Goal: Navigation & Orientation: Find specific page/section

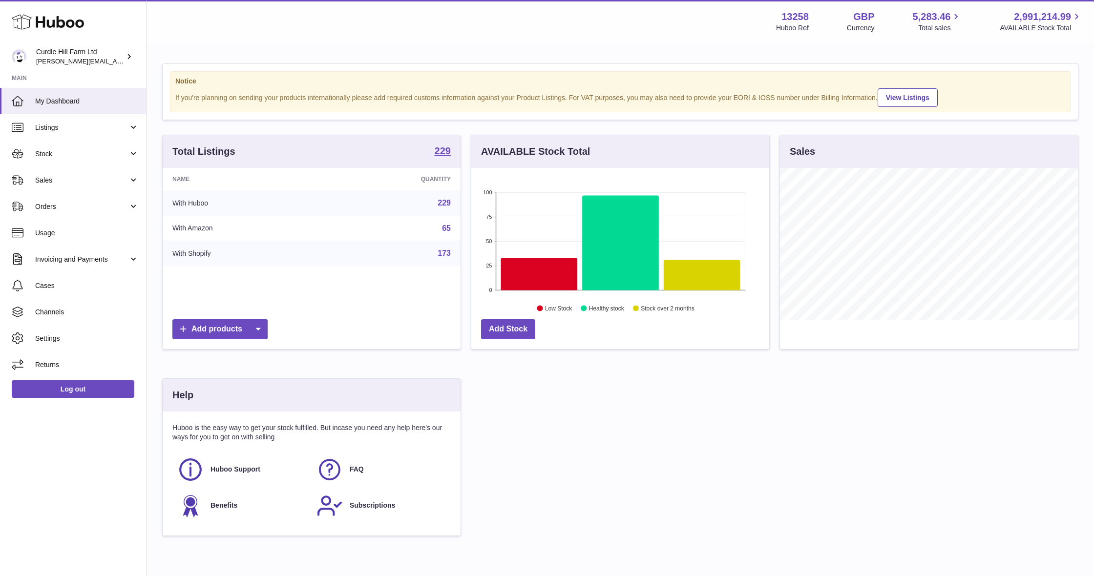
scroll to position [152, 298]
click at [57, 145] on link "Stock" at bounding box center [73, 154] width 146 height 26
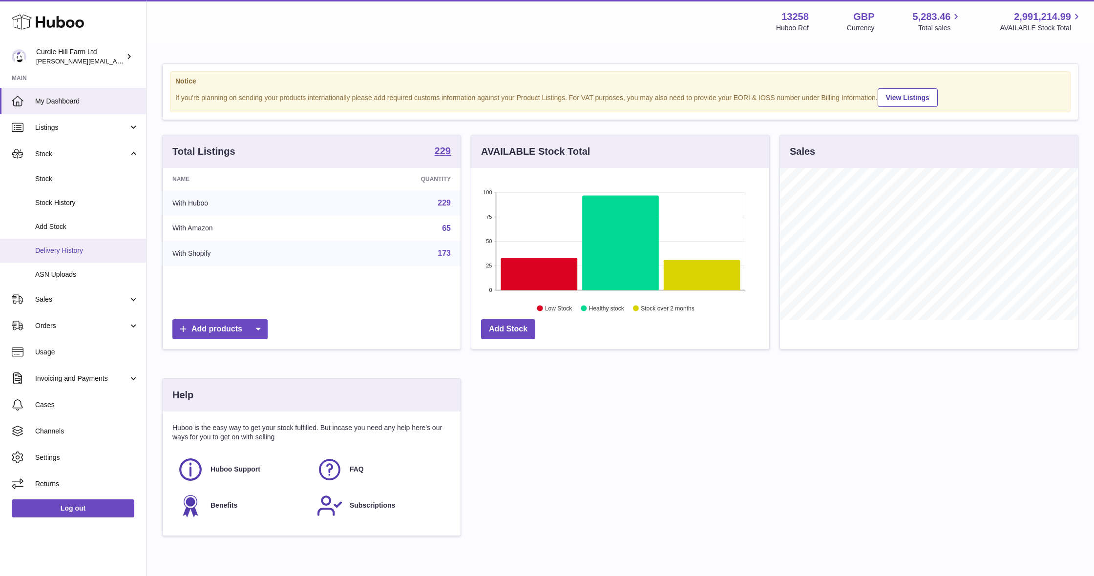
click at [81, 246] on span "Delivery History" at bounding box center [86, 250] width 103 height 9
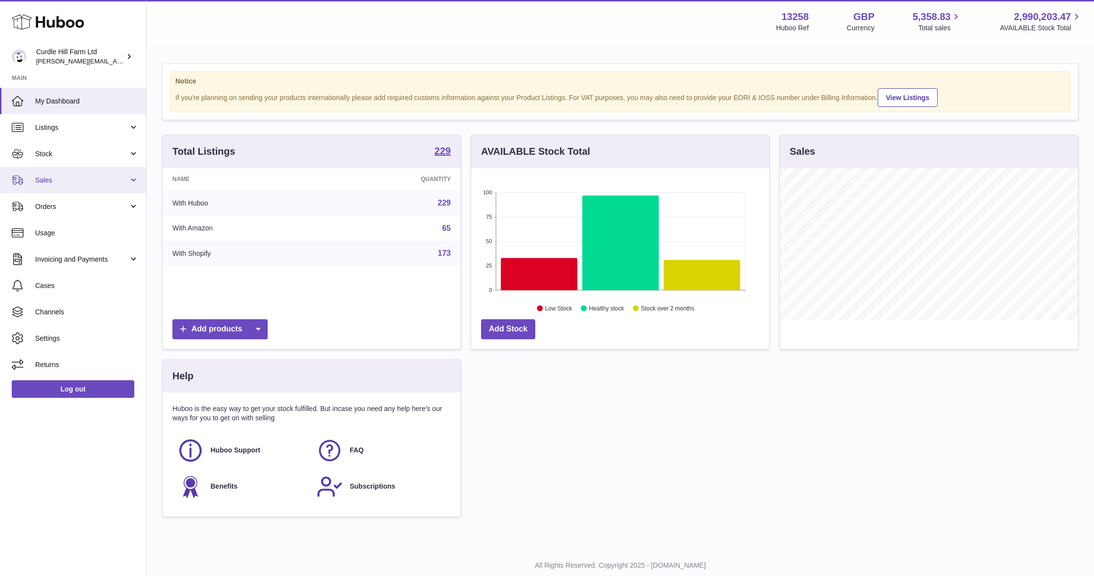
click at [101, 188] on link "Sales" at bounding box center [73, 180] width 146 height 26
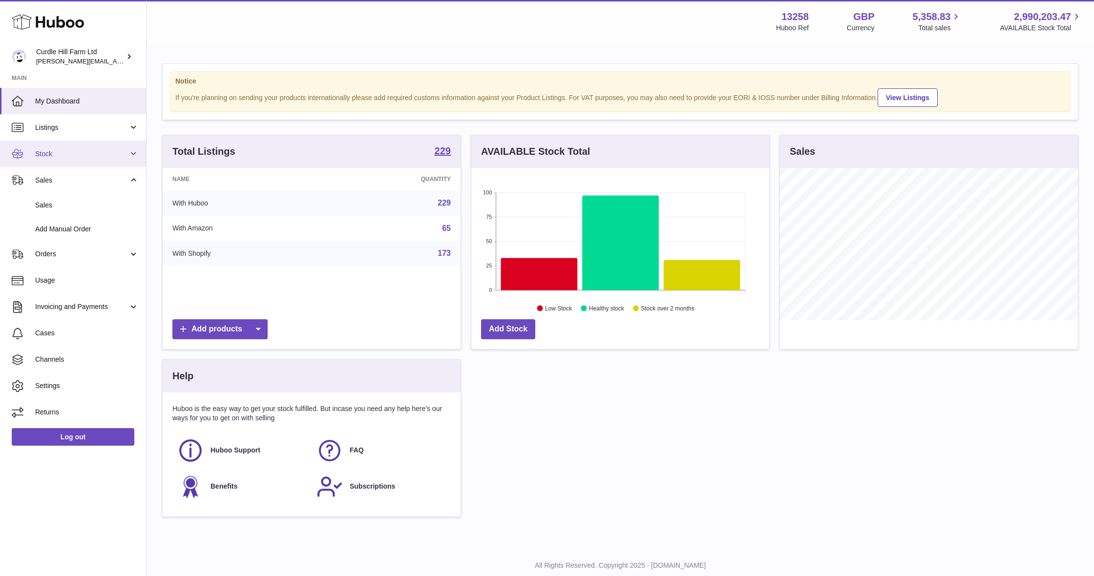
click at [89, 163] on link "Stock" at bounding box center [73, 154] width 146 height 26
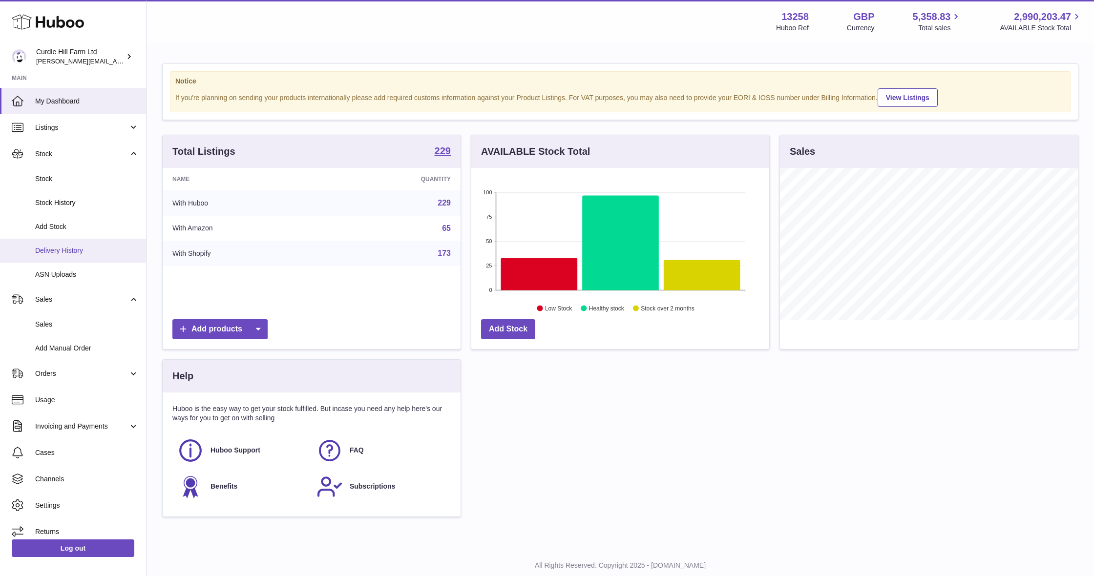
click at [71, 243] on link "Delivery History" at bounding box center [73, 251] width 146 height 24
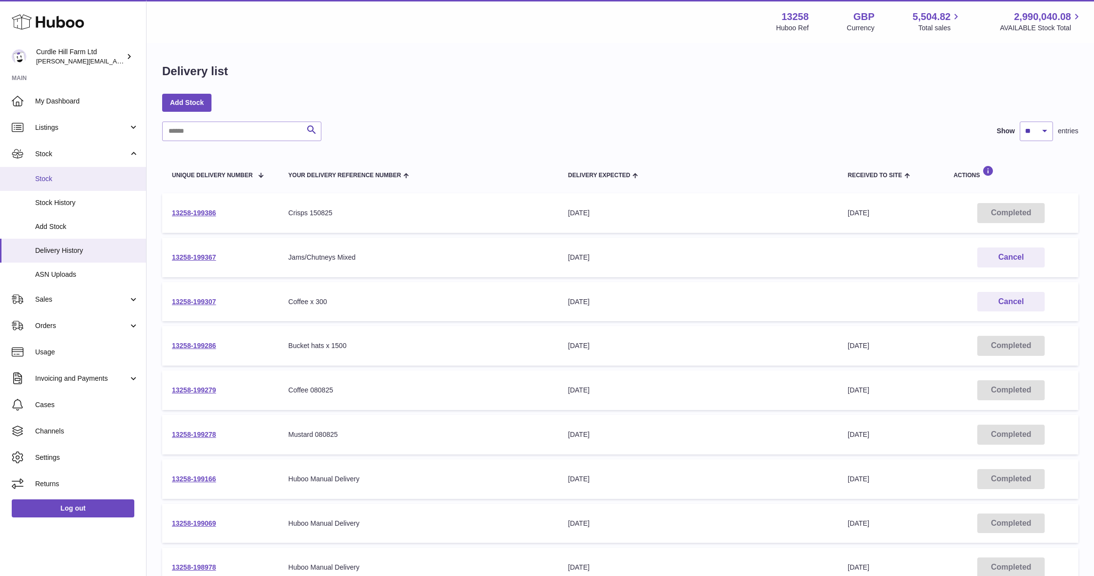
click at [72, 188] on link "Stock" at bounding box center [73, 179] width 146 height 24
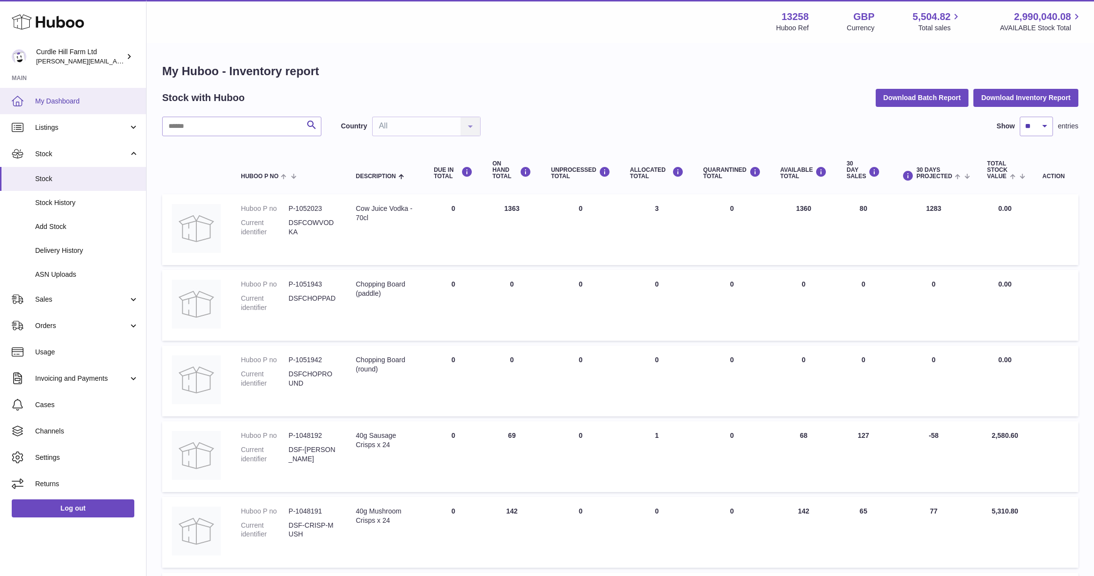
click at [108, 107] on link "My Dashboard" at bounding box center [73, 101] width 146 height 26
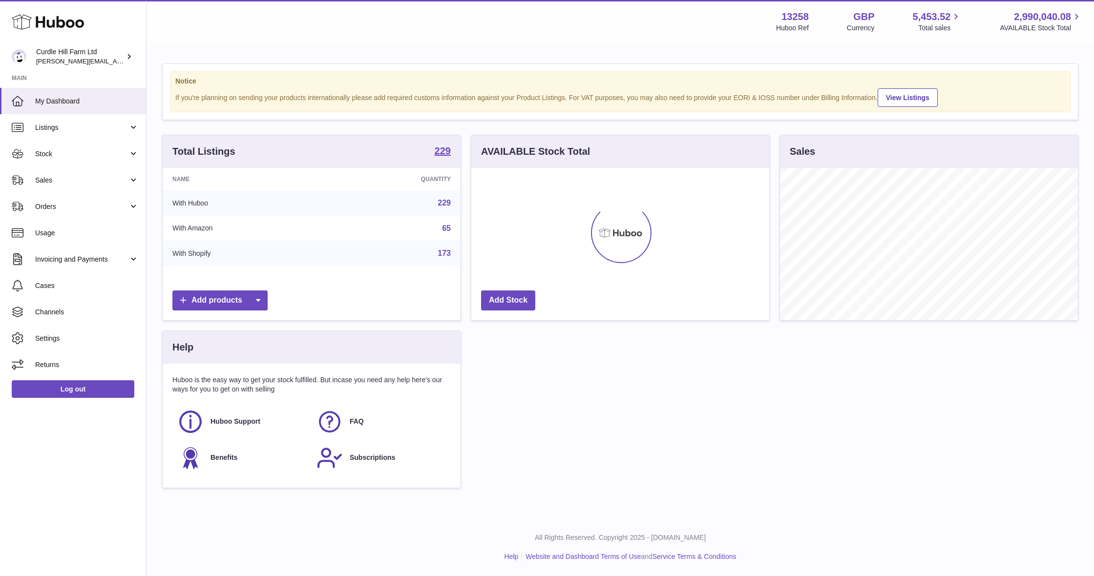
scroll to position [152, 298]
click at [69, 130] on span "Listings" at bounding box center [81, 127] width 93 height 9
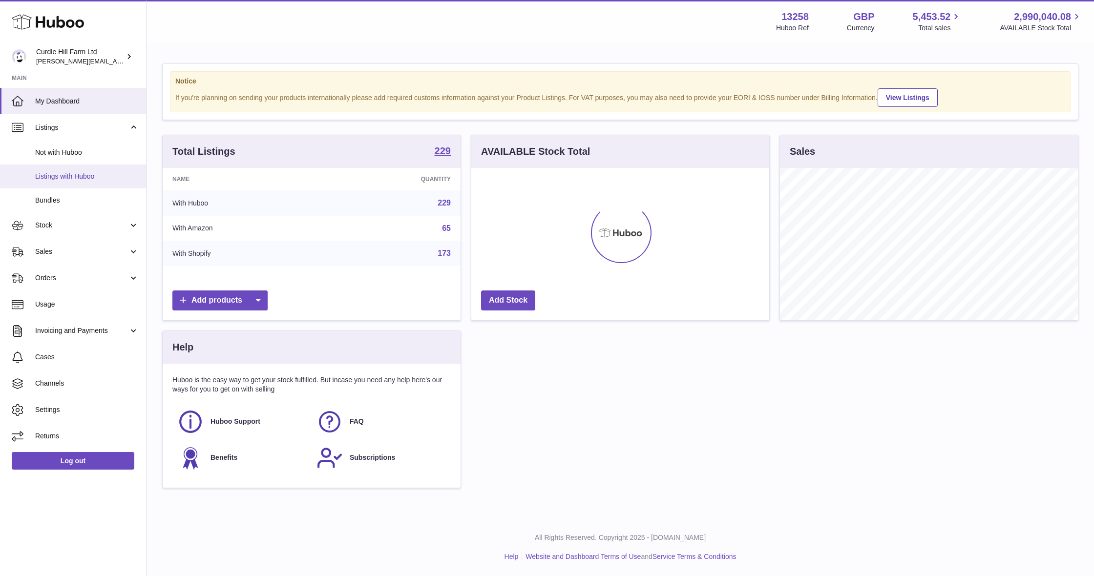
click at [93, 181] on link "Listings with Huboo" at bounding box center [73, 177] width 146 height 24
